Goal: Information Seeking & Learning: Learn about a topic

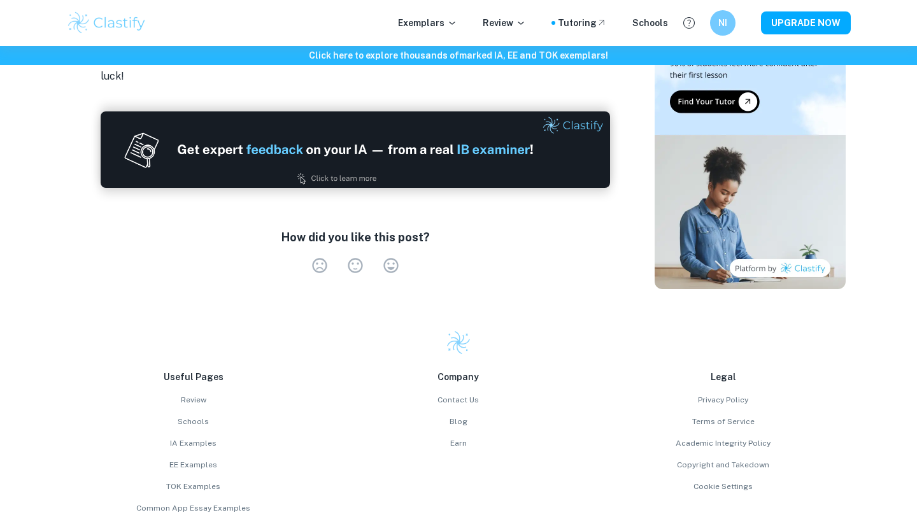
scroll to position [1707, 0]
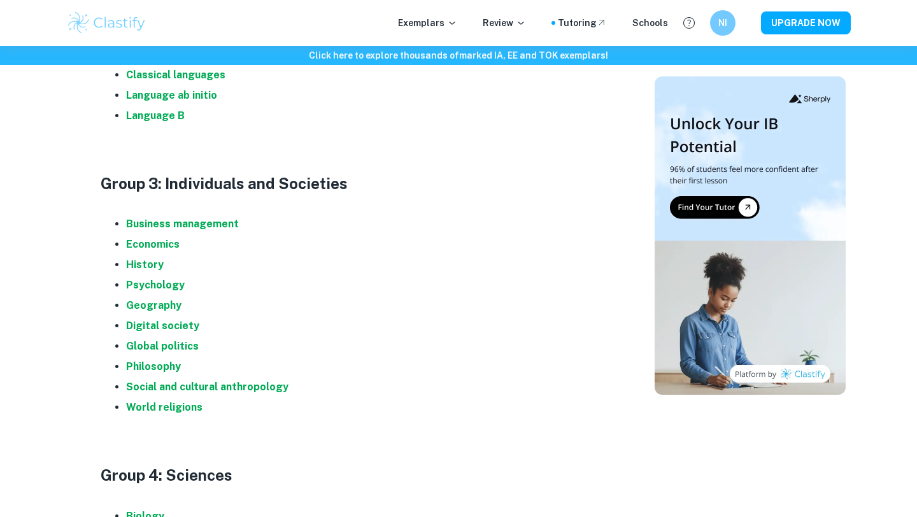
scroll to position [908, 0]
click at [201, 223] on strong "Business management" at bounding box center [182, 223] width 113 height 12
